Goal: Task Accomplishment & Management: Manage account settings

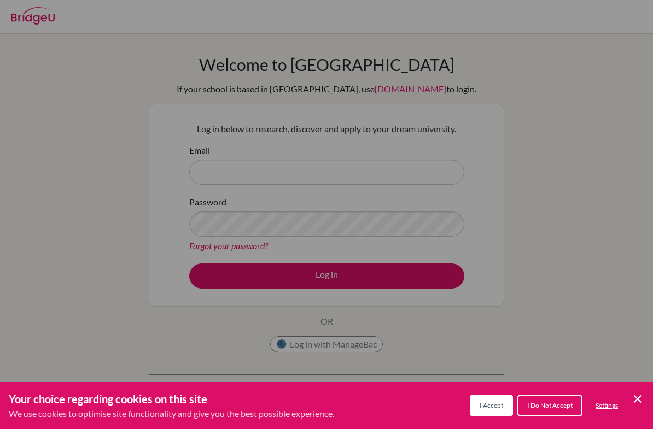
click at [374, 183] on div "Cookie Preferences" at bounding box center [326, 214] width 653 height 429
click at [396, 167] on div "Cookie Preferences" at bounding box center [326, 214] width 653 height 429
click at [381, 188] on div "Cookie Preferences" at bounding box center [326, 214] width 653 height 429
click at [232, 177] on div "Cookie Preferences" at bounding box center [326, 214] width 653 height 429
click at [306, 175] on div "Cookie Preferences" at bounding box center [326, 214] width 653 height 429
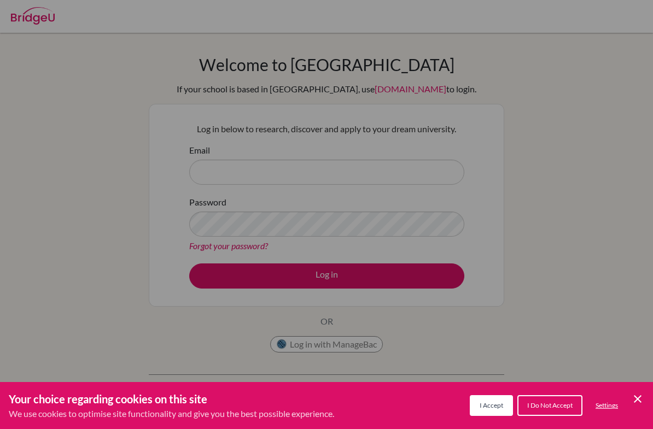
click at [312, 175] on div "Cookie Preferences" at bounding box center [326, 214] width 653 height 429
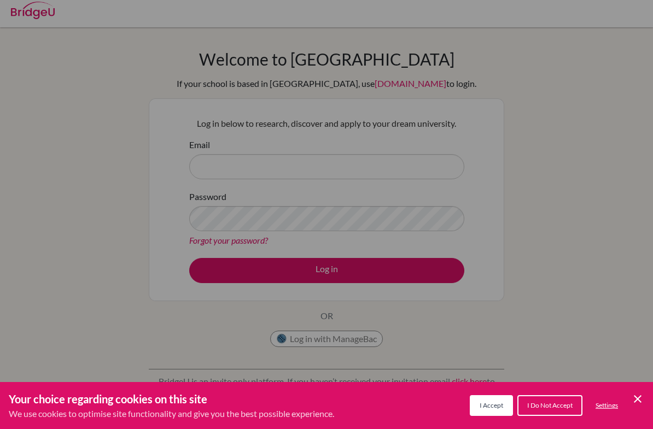
scroll to position [4, 0]
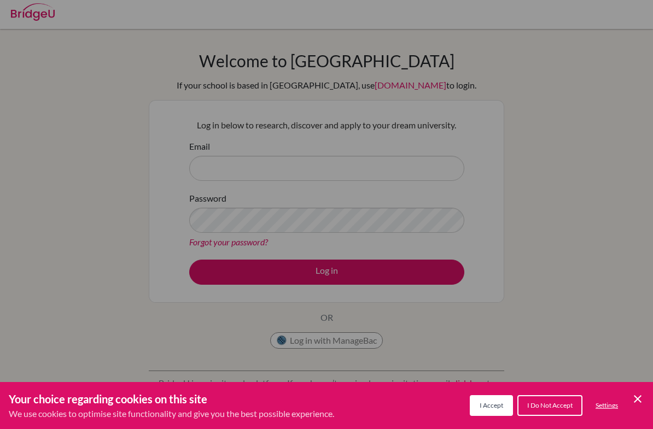
click at [343, 339] on div "Cookie Preferences" at bounding box center [326, 214] width 653 height 429
click at [358, 334] on div "Cookie Preferences" at bounding box center [326, 214] width 653 height 429
click at [336, 340] on div "Cookie Preferences" at bounding box center [326, 214] width 653 height 429
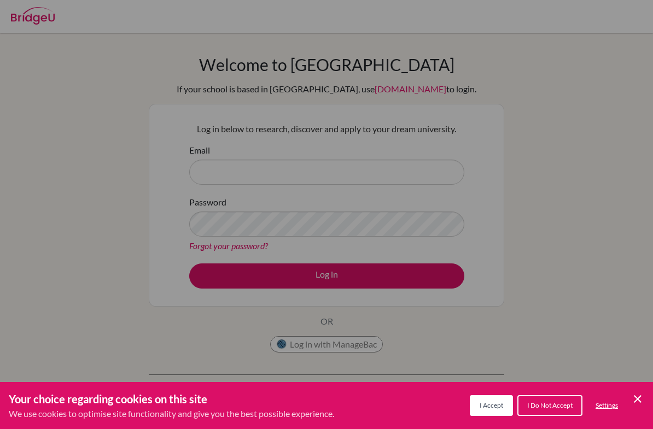
scroll to position [149, 0]
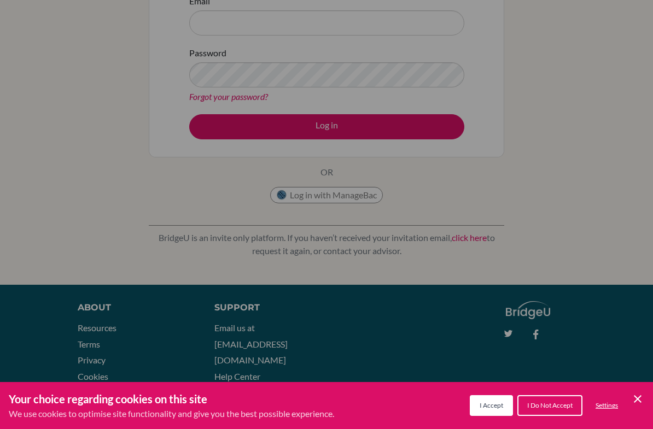
click at [637, 395] on icon "Cookie Control Close Icon" at bounding box center [637, 399] width 13 height 13
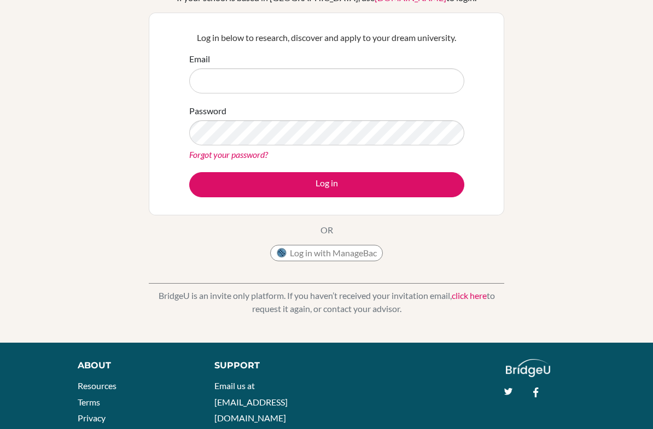
scroll to position [71, 0]
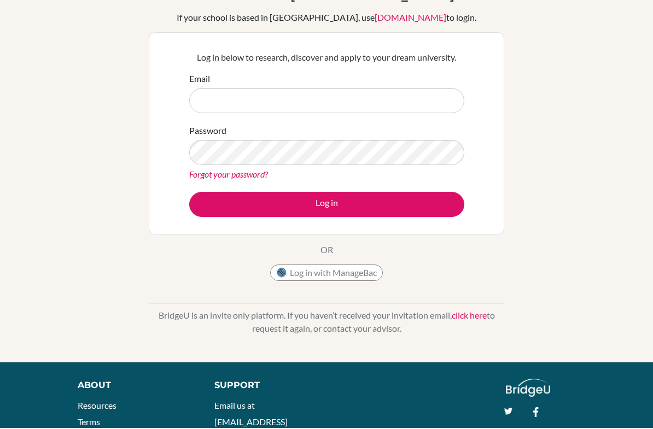
click at [368, 270] on button "Log in with ManageBac" at bounding box center [326, 274] width 113 height 16
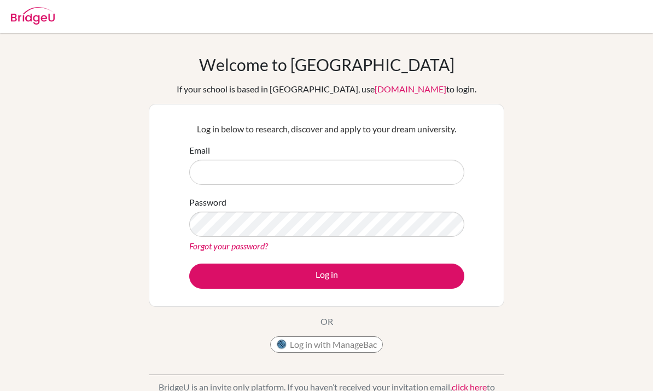
click at [358, 166] on input "Email" at bounding box center [326, 172] width 275 height 25
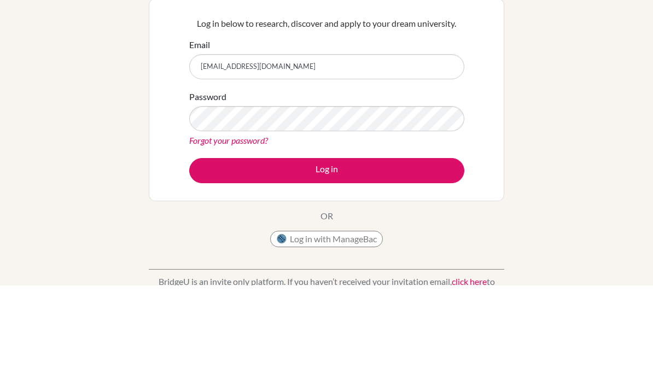
type input "[EMAIL_ADDRESS][DOMAIN_NAME]"
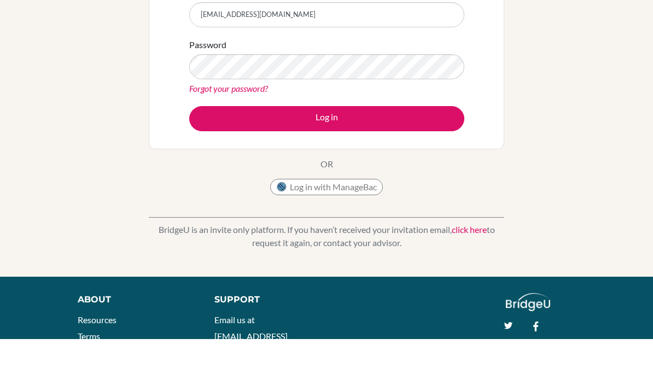
scroll to position [157, 0]
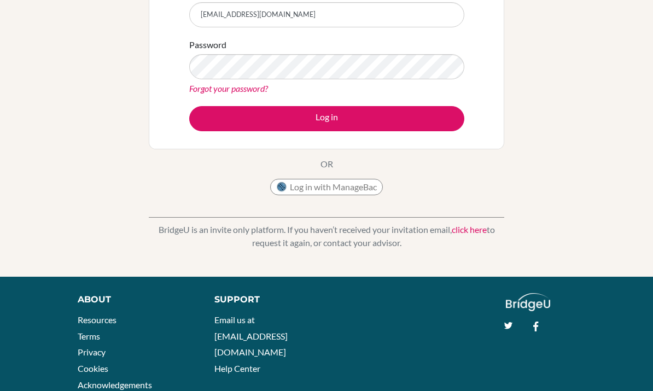
click at [430, 122] on button "Log in" at bounding box center [326, 118] width 275 height 25
